Goal: Transaction & Acquisition: Purchase product/service

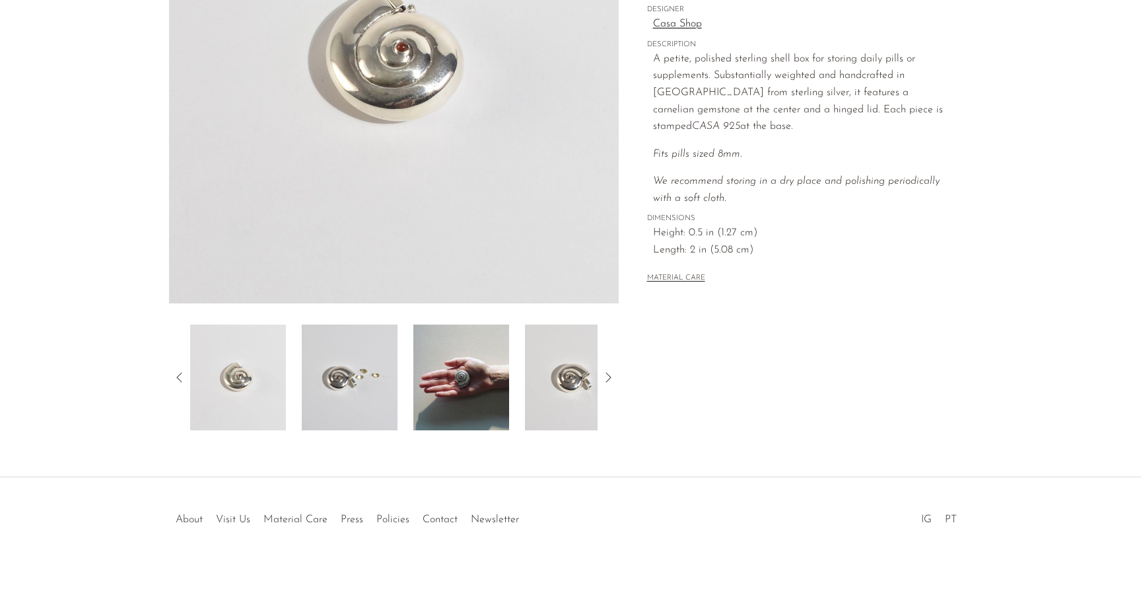
scroll to position [270, 0]
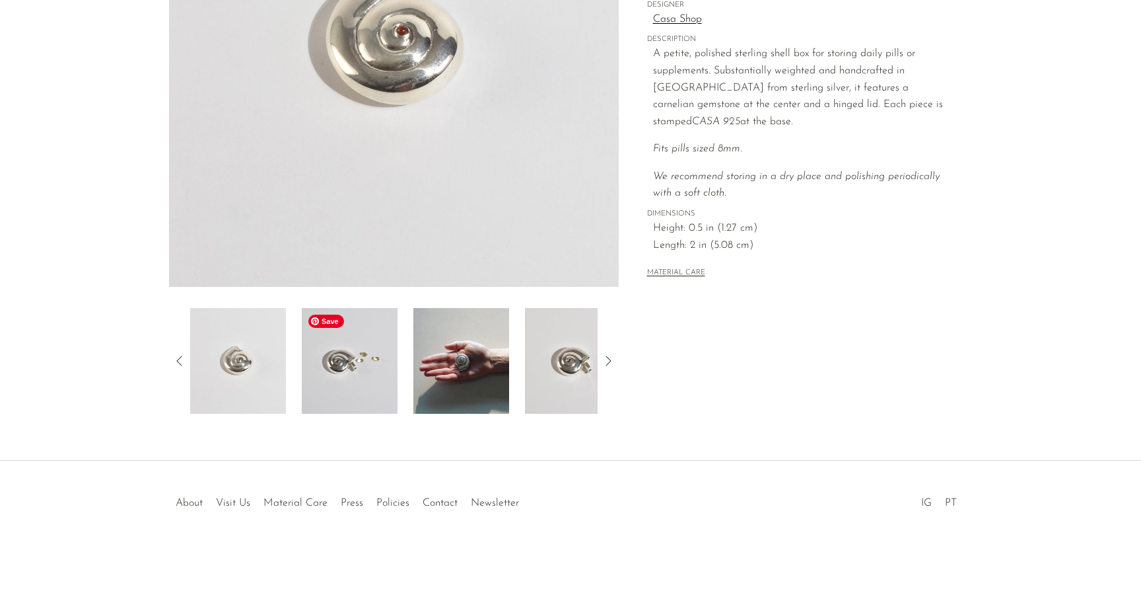
click at [365, 361] on img at bounding box center [350, 361] width 96 height 106
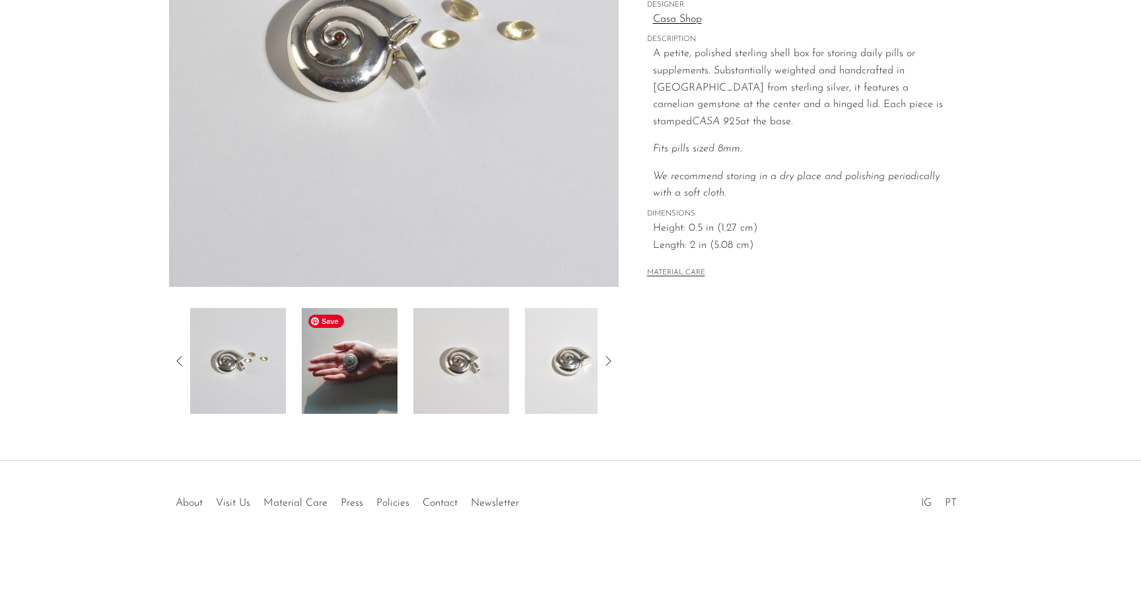
click at [367, 366] on img at bounding box center [350, 361] width 96 height 106
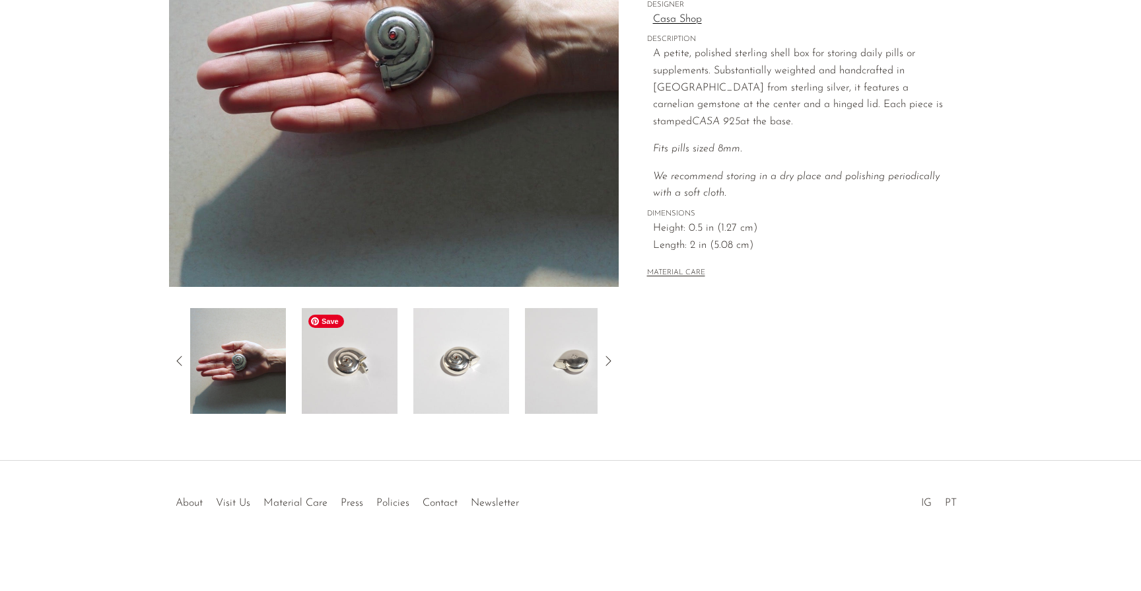
click at [354, 365] on img at bounding box center [350, 361] width 96 height 106
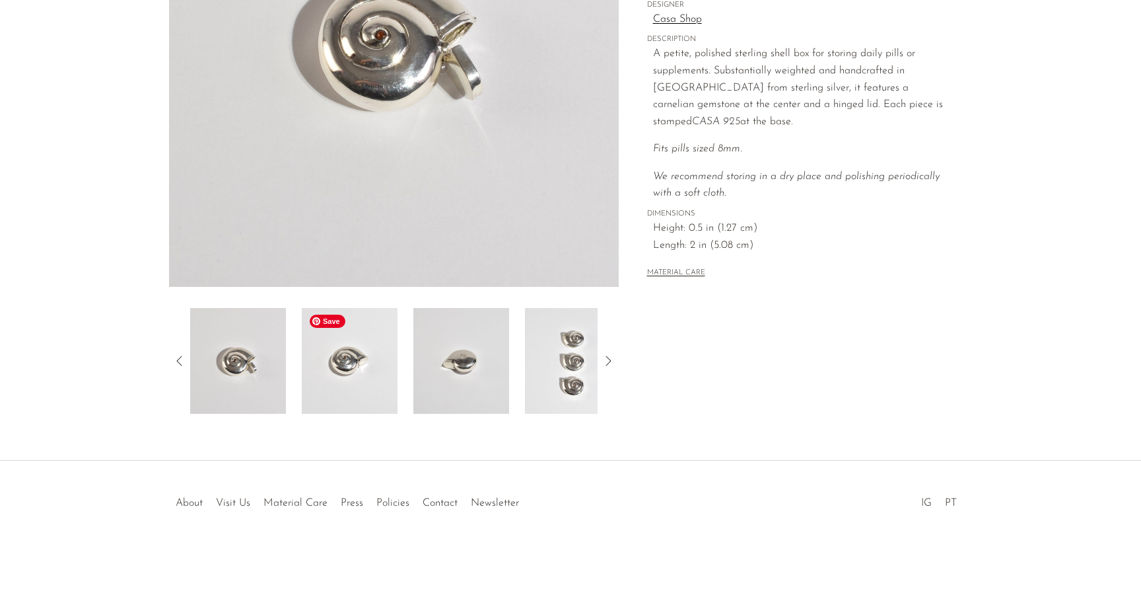
click at [357, 365] on img at bounding box center [350, 361] width 96 height 106
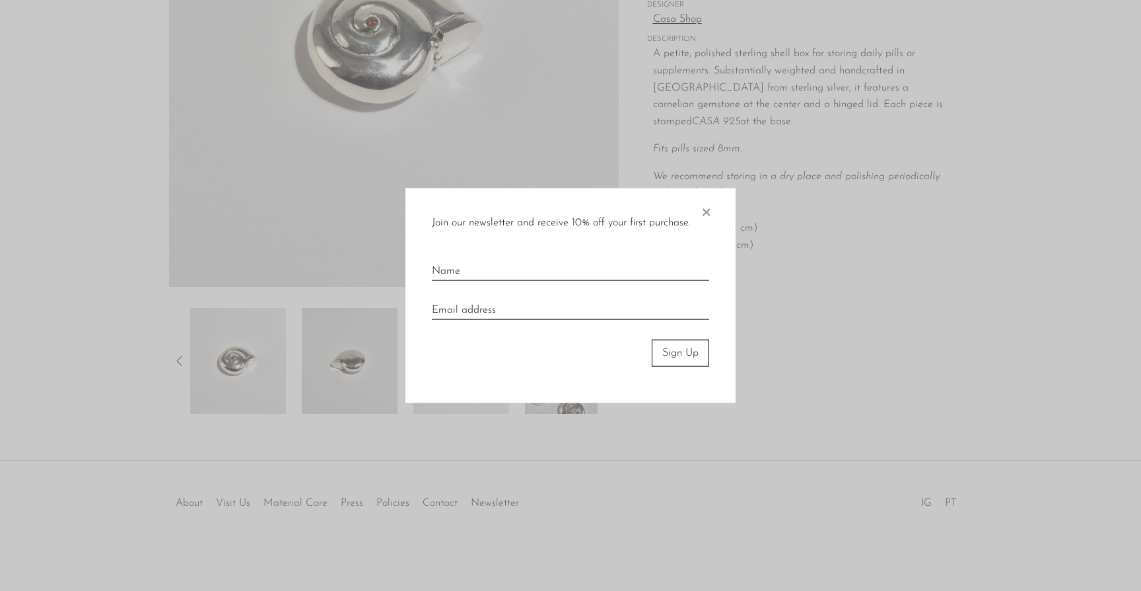
click at [357, 366] on div at bounding box center [570, 295] width 1141 height 591
click at [705, 205] on span "×" at bounding box center [706, 209] width 13 height 42
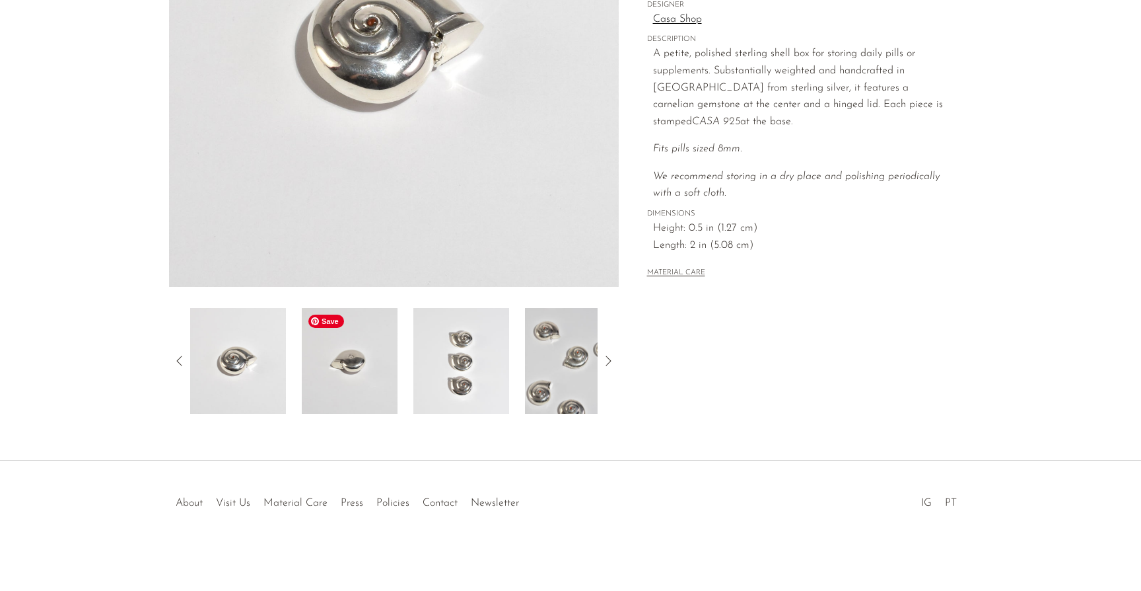
click at [375, 346] on img at bounding box center [350, 361] width 96 height 106
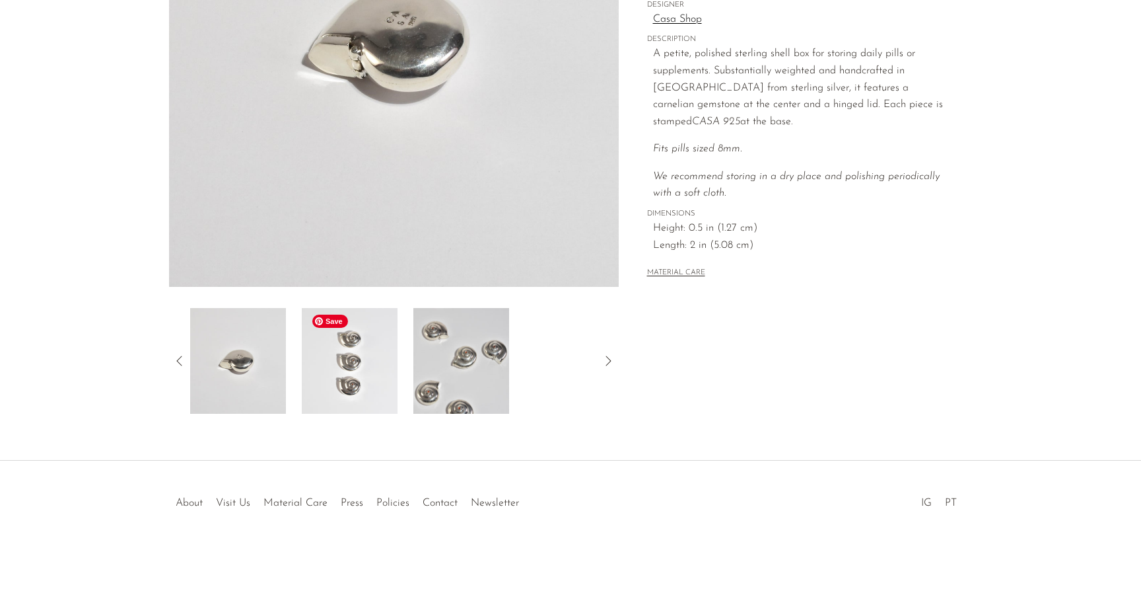
click at [374, 350] on img at bounding box center [350, 361] width 96 height 106
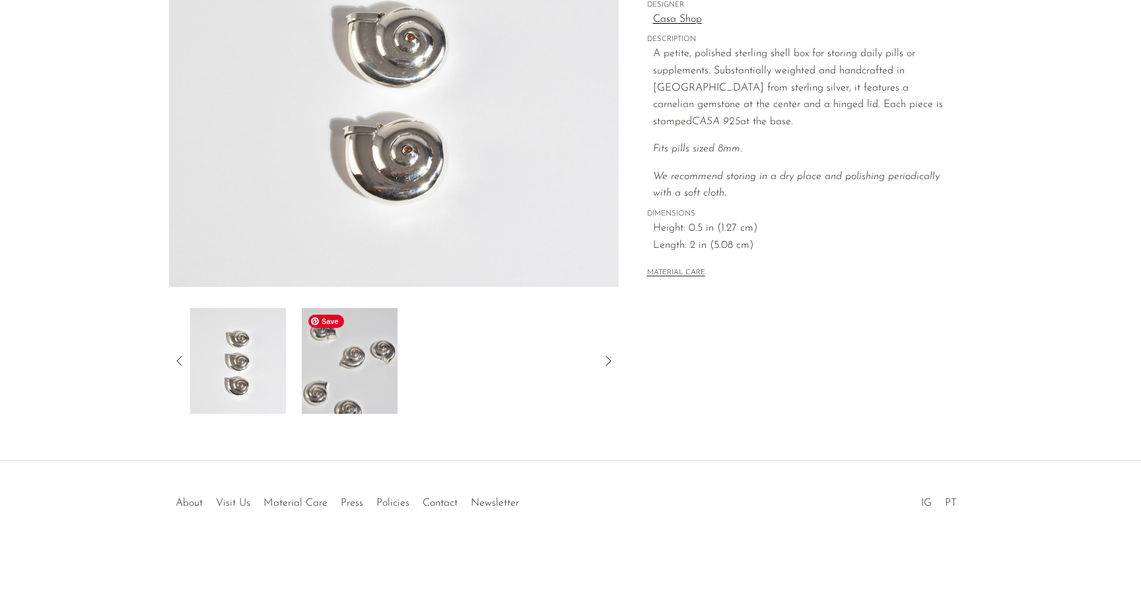
click at [375, 355] on img at bounding box center [350, 361] width 96 height 106
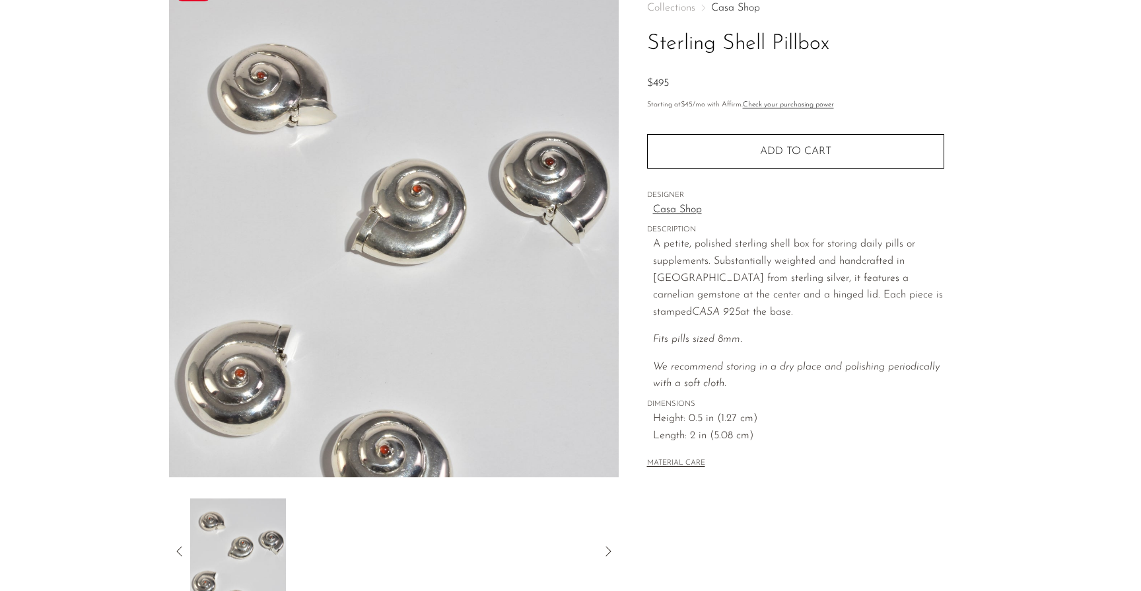
scroll to position [75, 0]
